Goal: Communication & Community: Ask a question

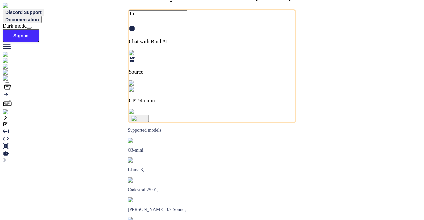
click at [10, 115] on img at bounding box center [12, 112] width 18 height 6
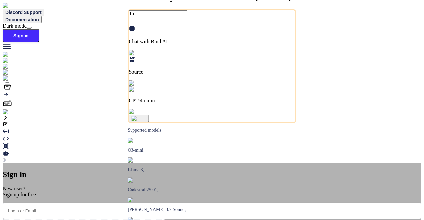
click at [195, 203] on input "email" at bounding box center [212, 211] width 419 height 16
paste input "Error sending message"
type input "Error sending message"
type textarea "x"
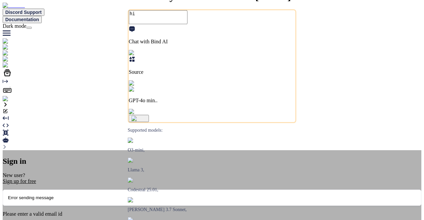
click at [184, 190] on input "Error sending message" at bounding box center [212, 198] width 419 height 16
paste input "mail@ross-sivertsen.com"
type input "mail@ross-sivertsen.com"
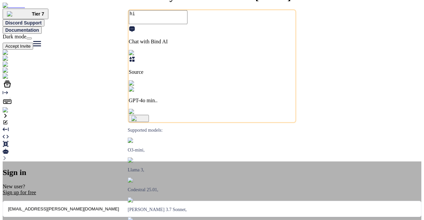
type textarea "x"
type input "mail@ross-sivertsen.com"
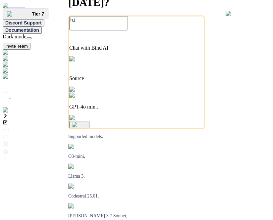
type textarea "x"
click at [9, 113] on img at bounding box center [14, 110] width 22 height 6
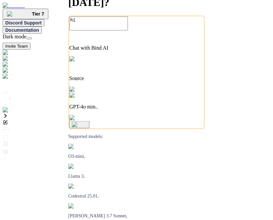
type textarea "x"
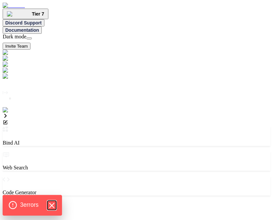
click at [51, 205] on icon "Hide Errors" at bounding box center [51, 205] width 9 height 9
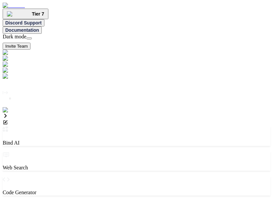
type textarea "x"
click at [62, 201] on textarea at bounding box center [32, 208] width 59 height 14
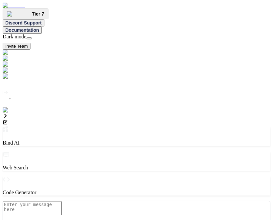
type textarea "h"
type textarea "x"
type textarea "hi"
type textarea "x"
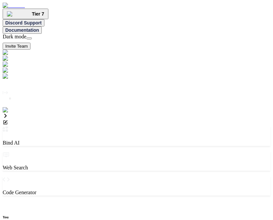
type textarea "x"
type textarea "h"
type textarea "x"
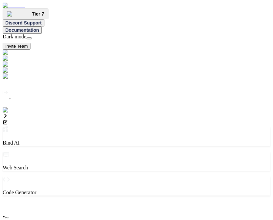
type textarea "hi"
type textarea "x"
type textarea "hi"
type textarea "x"
type textarea "hi"
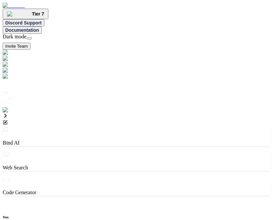
type textarea "x"
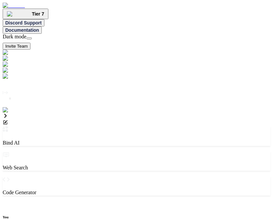
scroll to position [109, 0]
type textarea "x"
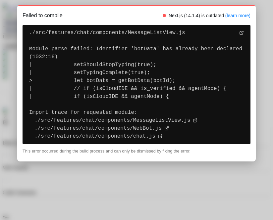
scroll to position [37, 0]
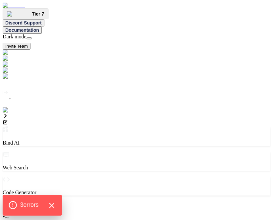
scroll to position [3, 0]
click at [58, 204] on div "3 error s" at bounding box center [32, 205] width 59 height 21
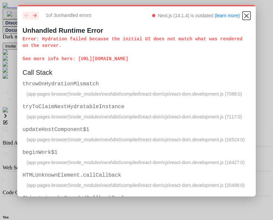
click at [242, 16] on icon "Close" at bounding box center [246, 16] width 8 height 8
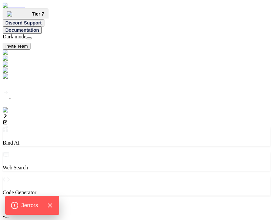
type textarea "x"
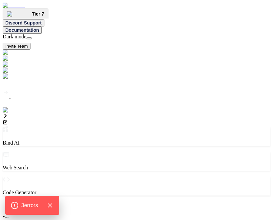
type textarea "h"
type textarea "x"
type textarea "hi"
type textarea "x"
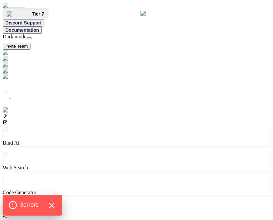
scroll to position [61, 0]
click at [53, 207] on icon "Hide Errors" at bounding box center [51, 205] width 9 height 9
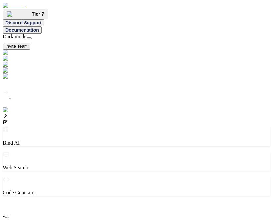
click at [8, 113] on icon at bounding box center [5, 115] width 5 height 5
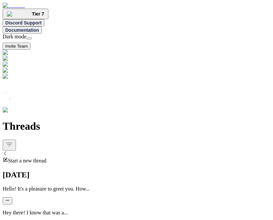
scroll to position [117, 0]
click at [100, 197] on div at bounding box center [137, 200] width 268 height 7
click at [10, 198] on icon "button" at bounding box center [7, 200] width 4 height 4
click at [152, 89] on span "Delete" at bounding box center [158, 86] width 13 height 5
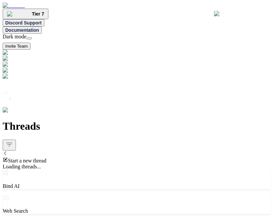
scroll to position [0, 0]
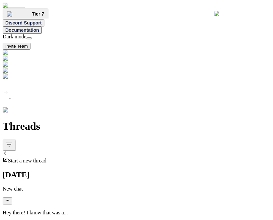
type textarea "x"
type textarea "h"
type textarea "x"
type textarea "hi"
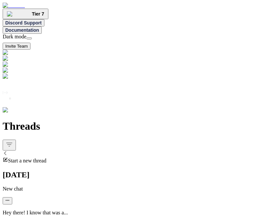
type textarea "x"
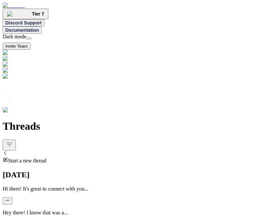
type textarea "h"
type textarea "x"
type textarea "hi"
type textarea "x"
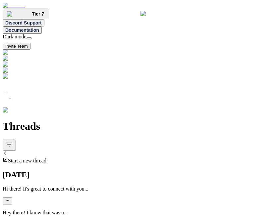
scroll to position [6, 0]
type textarea "x"
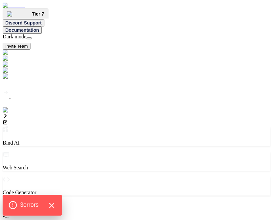
scroll to position [3, 0]
click at [54, 204] on icon "Hide Errors" at bounding box center [51, 205] width 9 height 9
type textarea "x"
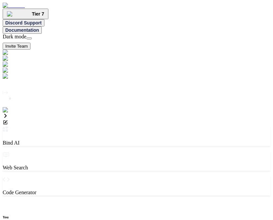
type textarea "h"
type textarea "x"
type textarea "hi"
type textarea "x"
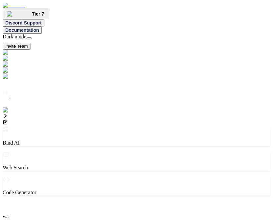
scroll to position [18, 0]
type textarea "x"
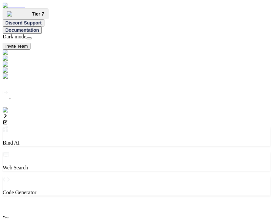
type textarea "h"
type textarea "x"
type textarea "hi"
type textarea "x"
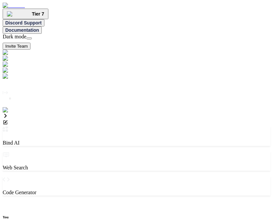
type textarea "x"
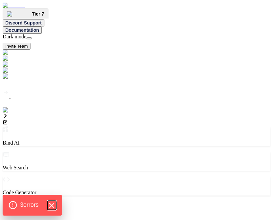
click at [54, 207] on icon "Hide Errors" at bounding box center [51, 205] width 9 height 9
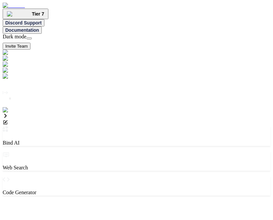
type textarea "x"
type textarea "h"
type textarea "x"
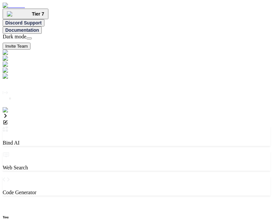
type textarea "hi"
type textarea "x"
click at [8, 113] on icon at bounding box center [5, 115] width 5 height 5
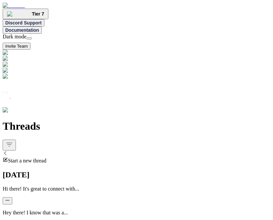
click at [10, 198] on icon "button" at bounding box center [7, 200] width 4 height 4
click at [152, 89] on span "Delete" at bounding box center [158, 86] width 13 height 5
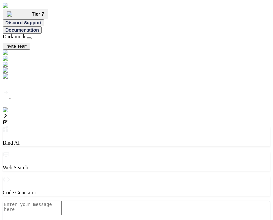
click at [10, 106] on icon at bounding box center [7, 101] width 9 height 9
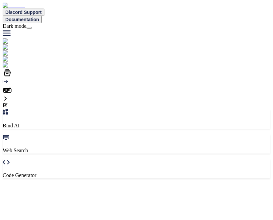
scroll to position [2, 0]
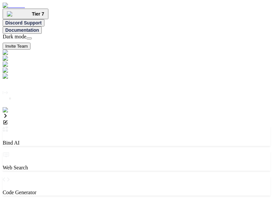
click at [9, 113] on img at bounding box center [14, 110] width 22 height 6
click at [62, 201] on textarea at bounding box center [32, 208] width 59 height 14
type textarea "x"
type textarea "h"
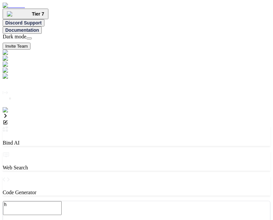
type textarea "x"
type textarea "hi"
type textarea "x"
click at [7, 113] on img at bounding box center [14, 110] width 22 height 6
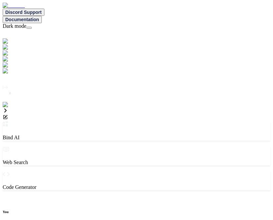
type textarea "x"
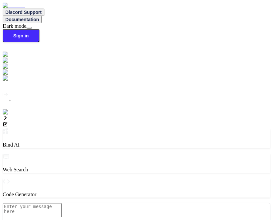
click at [11, 115] on img at bounding box center [12, 112] width 18 height 6
paste input "mail@ross-sivertsen.com"
type input "mail@ross-sivertsen.com"
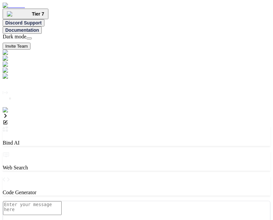
click at [62, 201] on textarea at bounding box center [32, 208] width 59 height 14
type textarea "x"
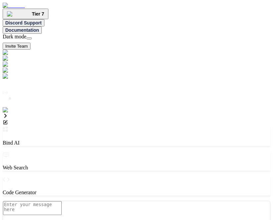
type textarea "h"
type textarea "x"
type textarea "hi"
type textarea "x"
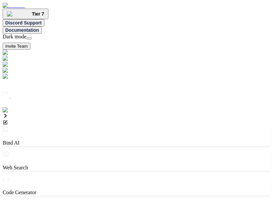
click at [62, 201] on textarea at bounding box center [32, 208] width 59 height 14
type textarea "x"
type textarea "h"
type textarea "x"
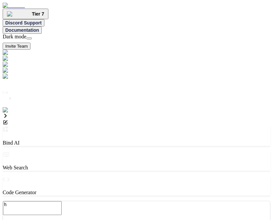
type textarea "hi"
type textarea "x"
click at [62, 201] on textarea "hi" at bounding box center [32, 208] width 59 height 14
type textarea "x"
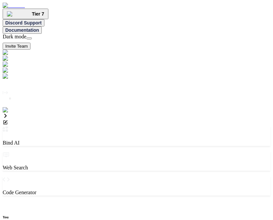
scroll to position [3, 0]
click at [62, 201] on textarea at bounding box center [32, 208] width 59 height 14
type textarea "x"
type textarea "h"
type textarea "x"
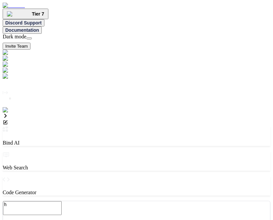
type textarea "hi"
type textarea "x"
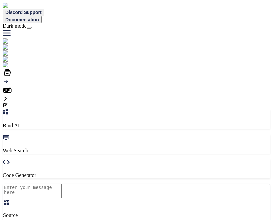
scroll to position [2, 0]
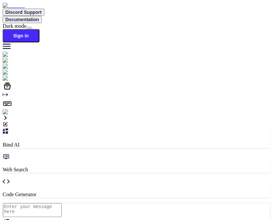
click at [62, 203] on textarea at bounding box center [32, 210] width 59 height 14
type textarea "x"
type textarea "h"
type textarea "x"
type textarea "hi"
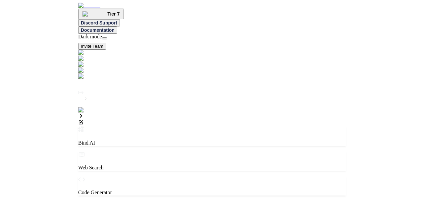
scroll to position [3, 0]
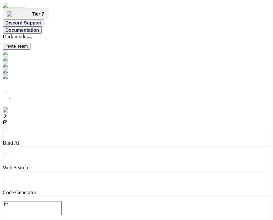
type textarea "x"
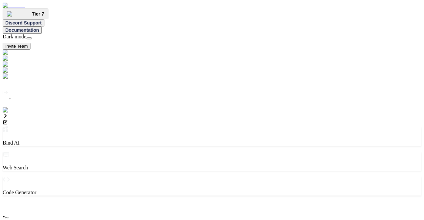
click at [9, 79] on img at bounding box center [19, 77] width 33 height 6
click at [32, 37] on button at bounding box center [28, 38] width 5 height 2
type textarea "x"
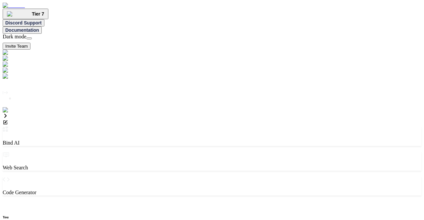
scroll to position [3, 0]
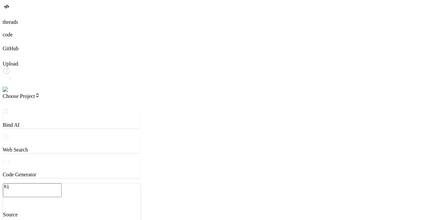
click at [60, 183] on textarea "hi" at bounding box center [32, 190] width 59 height 14
type textarea "x"
click at [9, 18] on icon at bounding box center [7, 16] width 3 height 3
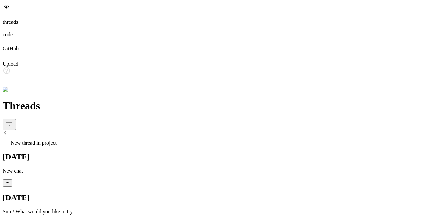
click at [9, 182] on icon "button" at bounding box center [8, 182] width 4 height 1
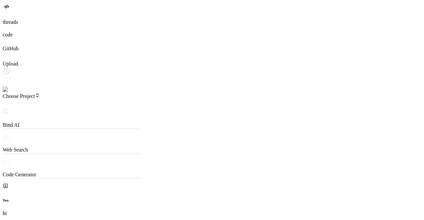
click at [13, 19] on div at bounding box center [212, 15] width 419 height 7
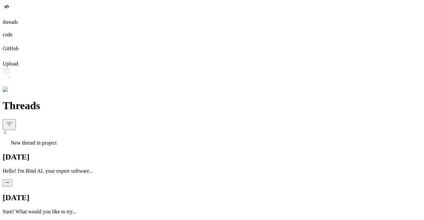
click at [10, 181] on icon "button" at bounding box center [7, 183] width 4 height 4
click at [152, 83] on span "Delete" at bounding box center [158, 80] width 13 height 5
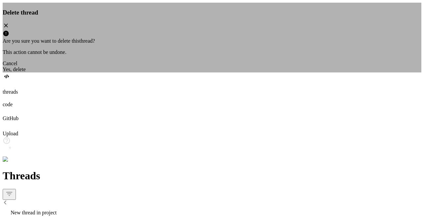
click at [236, 73] on div "Yes, delete" at bounding box center [212, 70] width 419 height 6
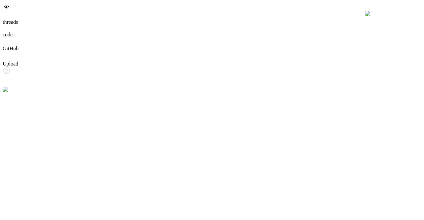
scroll to position [6, 0]
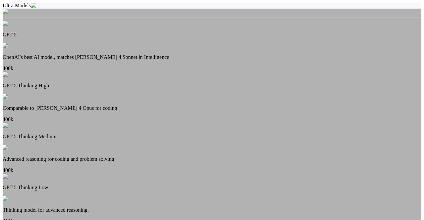
click at [202, 54] on p "OpenAI's best AI model, matches [PERSON_NAME] 4 Sonnet in Intelligence" at bounding box center [212, 57] width 419 height 6
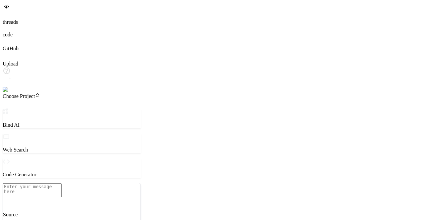
click at [56, 183] on textarea at bounding box center [32, 190] width 59 height 14
type textarea "x"
type textarea "h"
type textarea "x"
type textarea "hi"
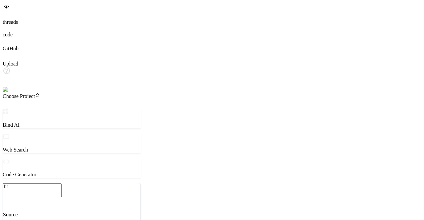
type textarea "x"
